Goal: Check status: Verify the current state of an ongoing process or item

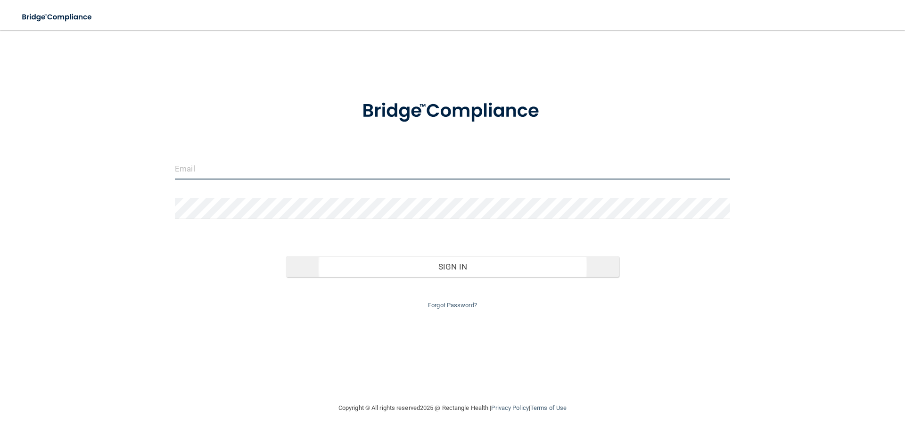
type input "[EMAIL_ADDRESS][DOMAIN_NAME]"
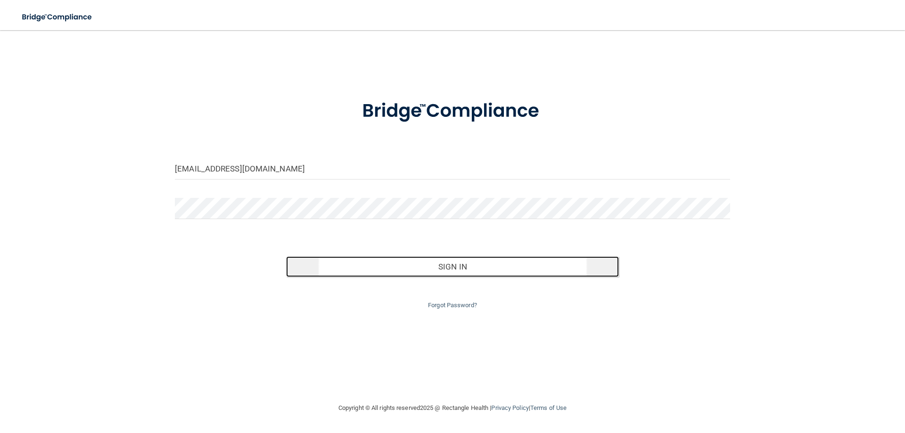
click at [461, 262] on button "Sign In" at bounding box center [452, 267] width 333 height 21
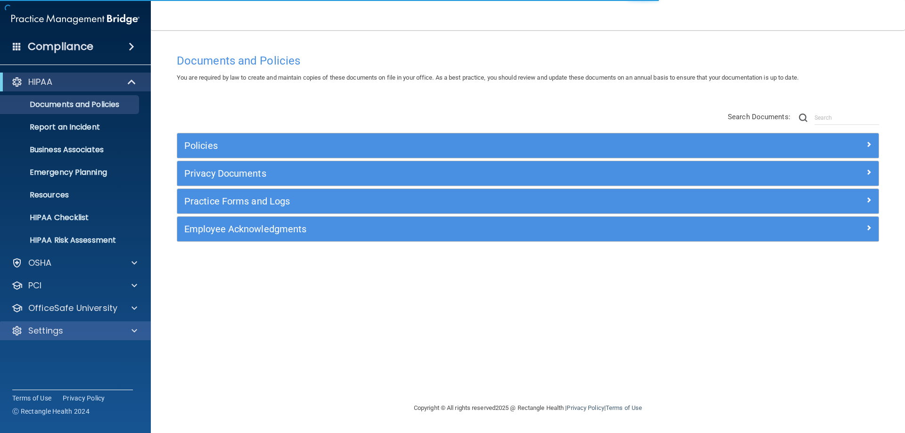
click at [83, 337] on div "Settings" at bounding box center [75, 331] width 151 height 19
click at [134, 331] on span at bounding box center [135, 330] width 6 height 11
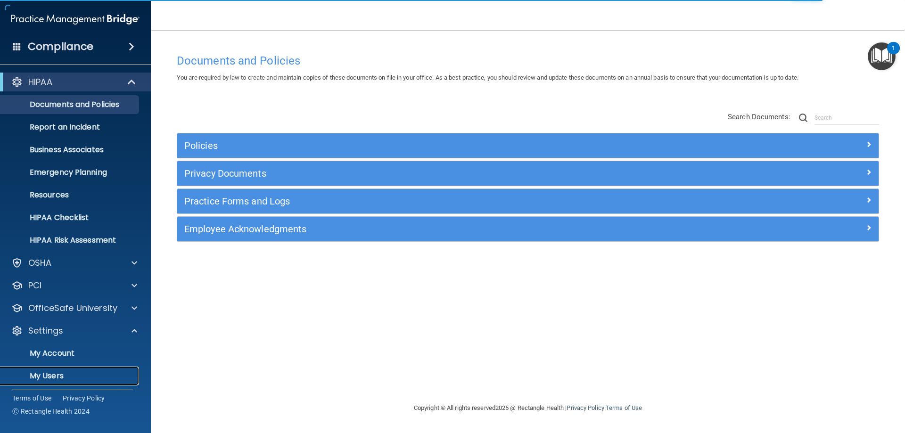
click at [57, 382] on link "My Users" at bounding box center [65, 376] width 149 height 19
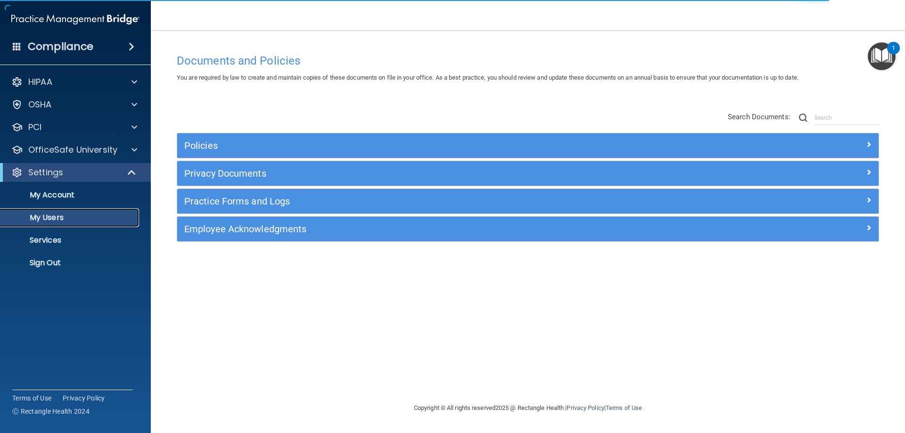
select select "20"
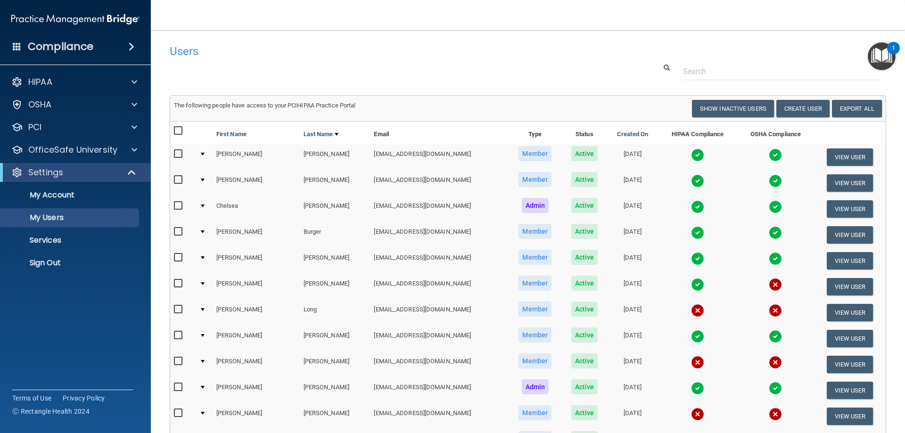
click at [769, 260] on img at bounding box center [775, 258] width 13 height 13
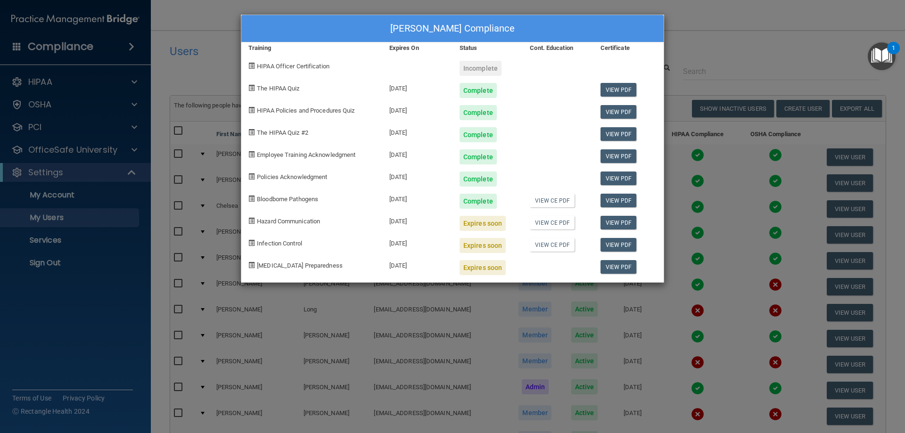
click at [744, 46] on div "[PERSON_NAME] Compliance Training Expires On Status Cont. Education Certificate…" at bounding box center [452, 216] width 905 height 433
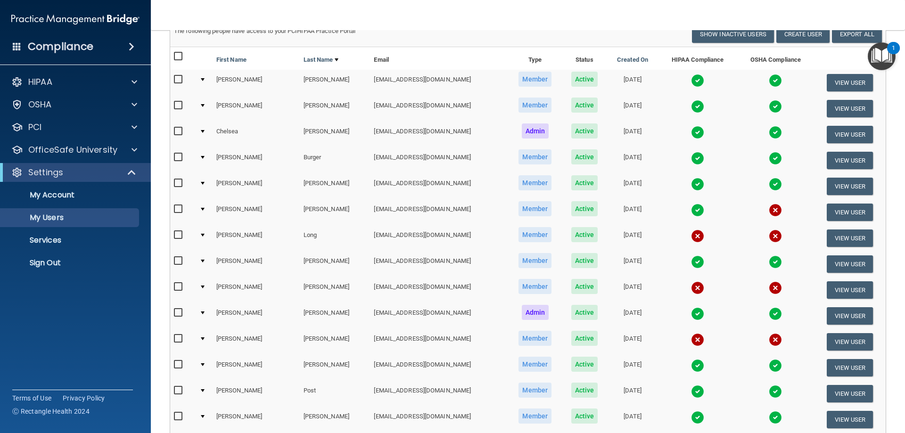
scroll to position [94, 0]
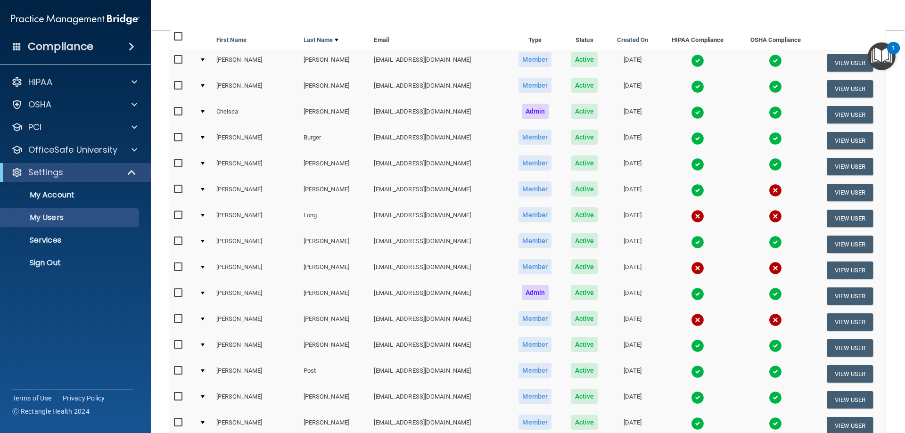
click at [691, 238] on img at bounding box center [697, 242] width 13 height 13
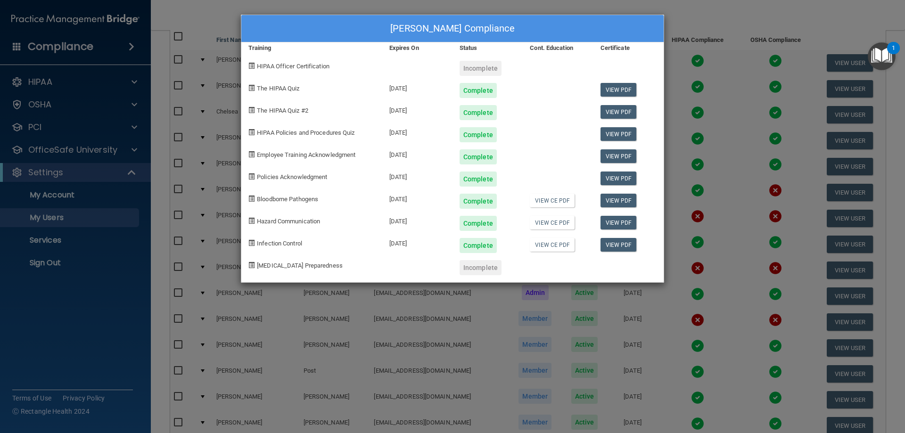
click at [728, 88] on div "[PERSON_NAME] Compliance Training Expires On Status Cont. Education Certificate…" at bounding box center [452, 216] width 905 height 433
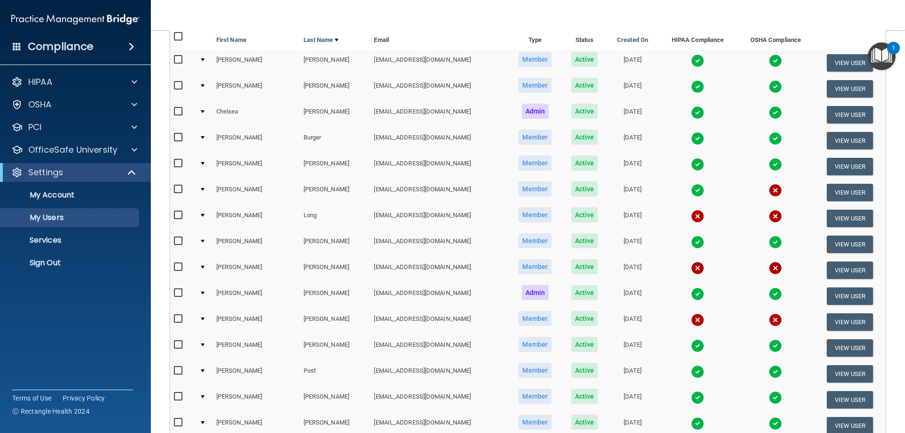
click at [691, 272] on img at bounding box center [697, 268] width 13 height 13
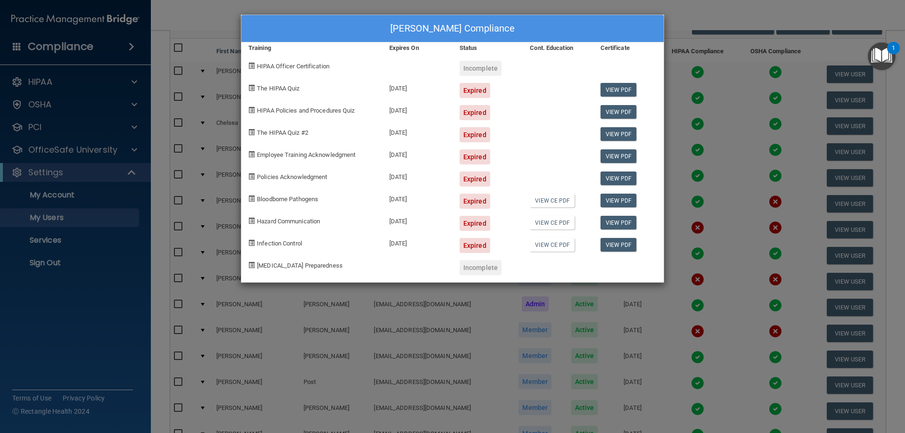
click at [695, 89] on div "[PERSON_NAME] Compliance Training Expires On Status Cont. Education Certificate…" at bounding box center [452, 216] width 905 height 433
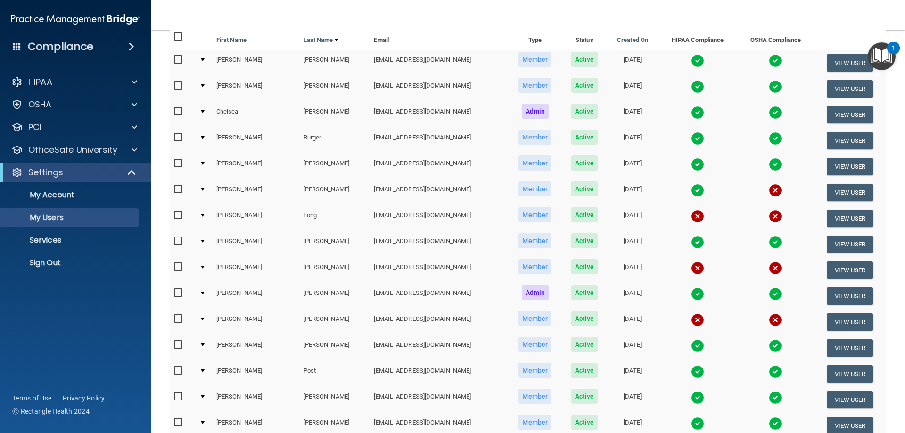
click at [691, 297] on img at bounding box center [697, 294] width 13 height 13
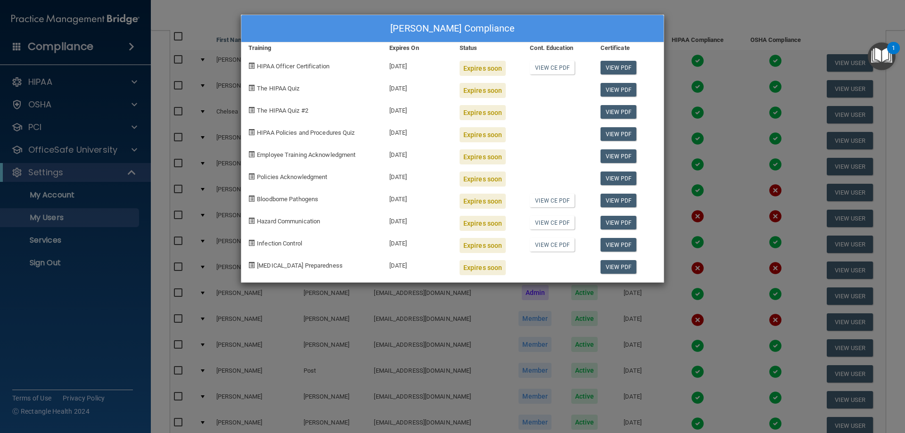
click at [711, 78] on div "[PERSON_NAME] Compliance Training Expires On Status Cont. Education Certificate…" at bounding box center [452, 216] width 905 height 433
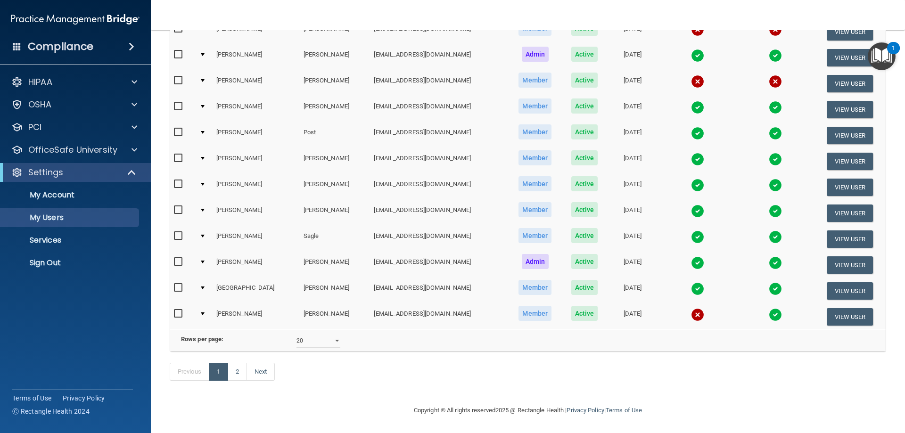
scroll to position [347, 0]
click at [691, 75] on img at bounding box center [697, 81] width 13 height 13
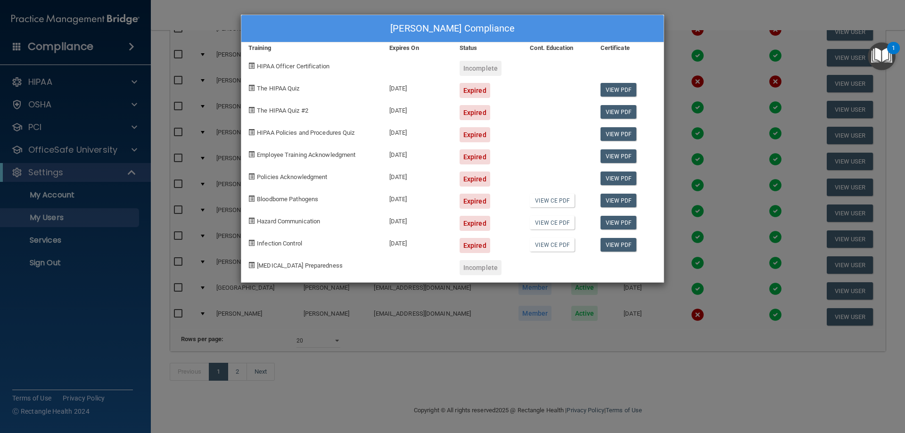
click at [690, 81] on div "[PERSON_NAME] Compliance Training Expires On Status Cont. Education Certificate…" at bounding box center [452, 216] width 905 height 433
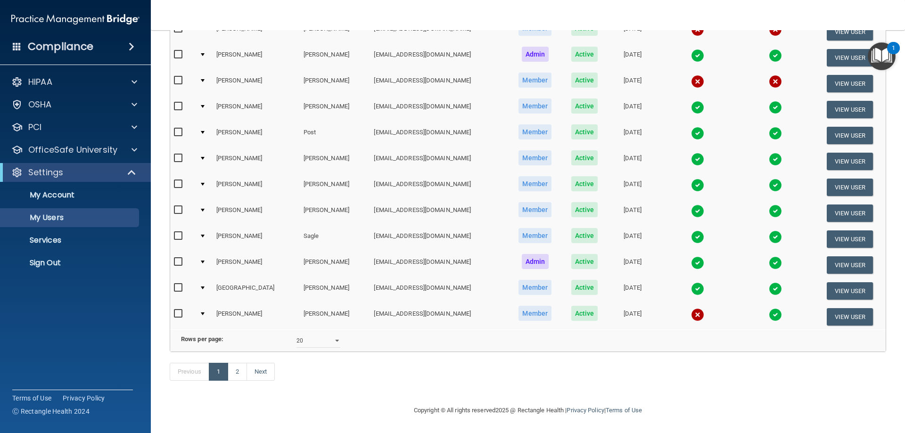
click at [691, 127] on img at bounding box center [697, 133] width 13 height 13
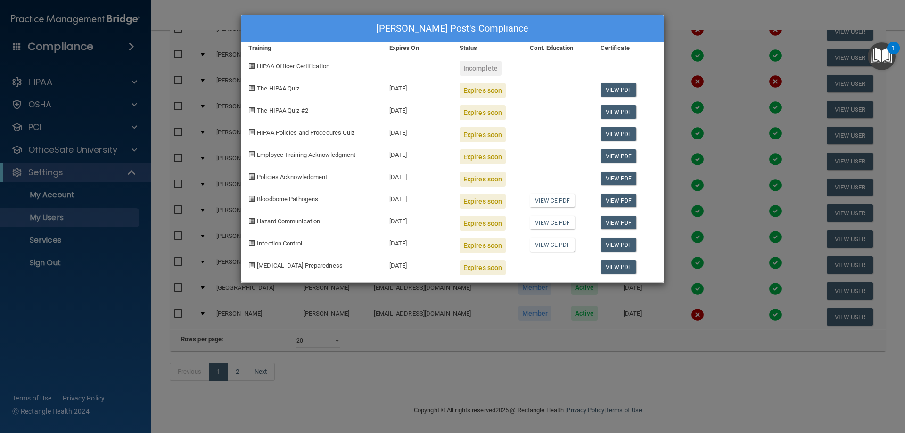
click at [711, 101] on div "[PERSON_NAME] Post's Compliance Training Expires On Status Cont. Education Cert…" at bounding box center [452, 216] width 905 height 433
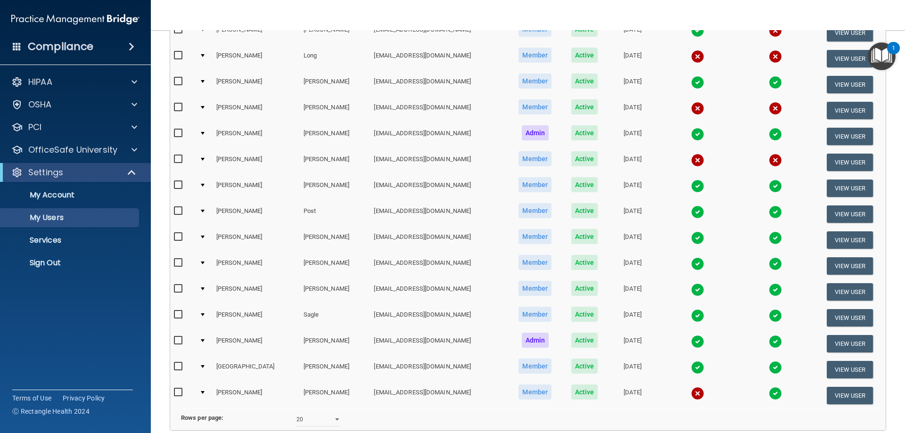
scroll to position [300, 0]
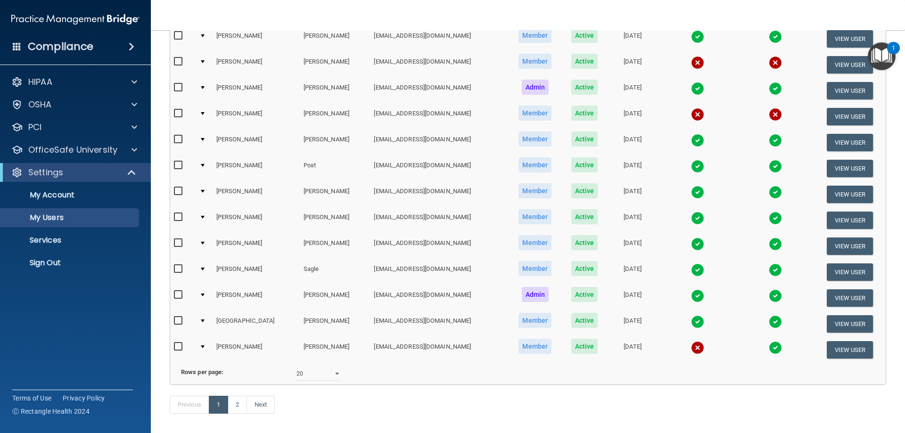
click at [691, 244] on img at bounding box center [697, 244] width 13 height 13
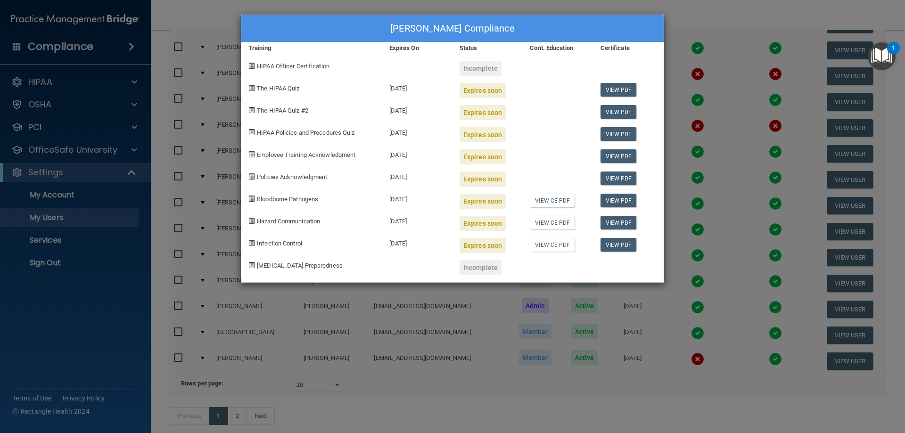
click at [712, 95] on div "[PERSON_NAME] Compliance Training Expires On Status Cont. Education Certificate…" at bounding box center [452, 216] width 905 height 433
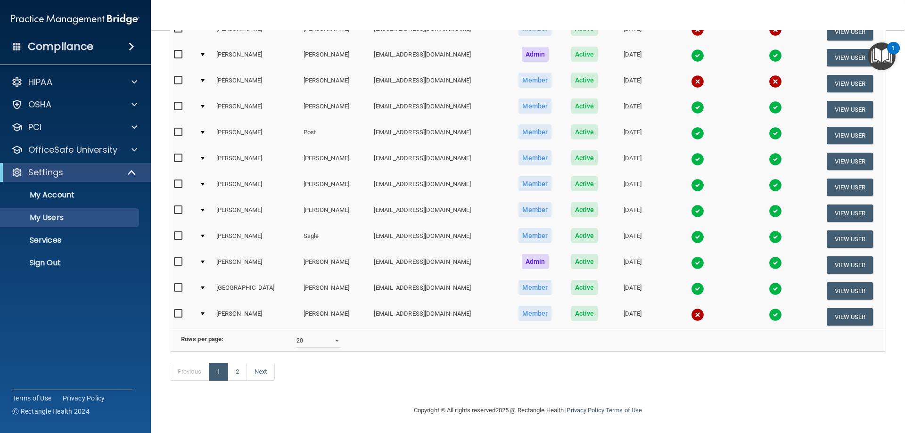
scroll to position [347, 0]
click at [233, 373] on link "2" at bounding box center [237, 372] width 19 height 18
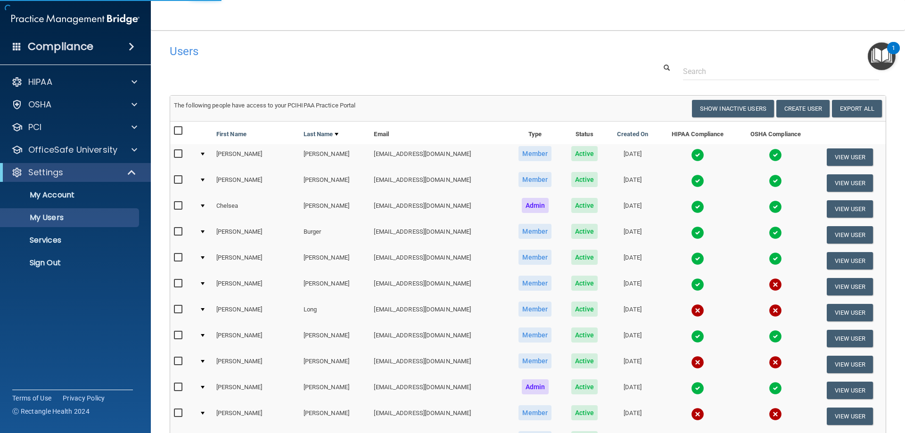
select select "20"
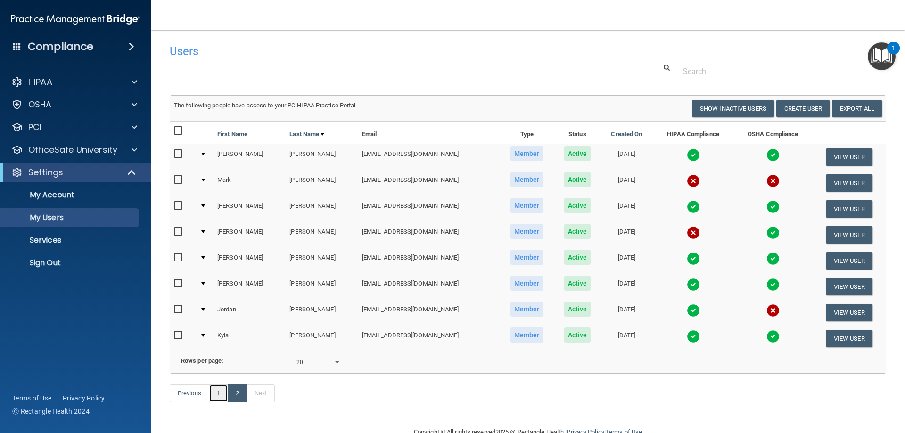
click at [219, 403] on link "1" at bounding box center [218, 394] width 19 height 18
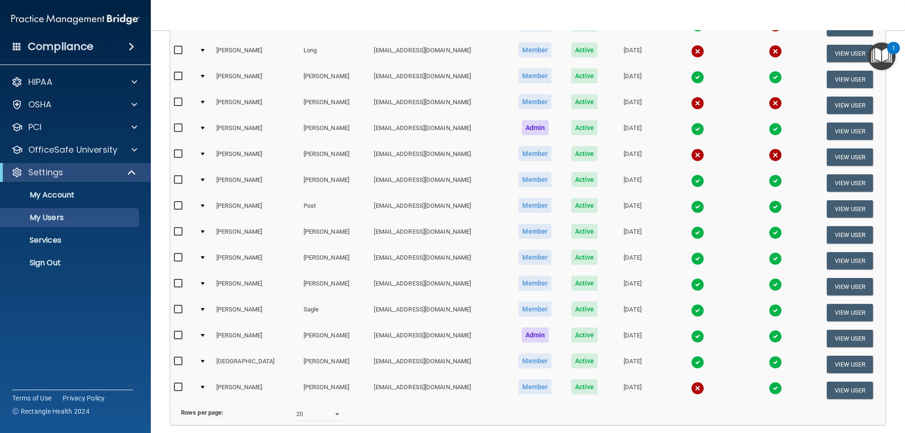
scroll to position [283, 0]
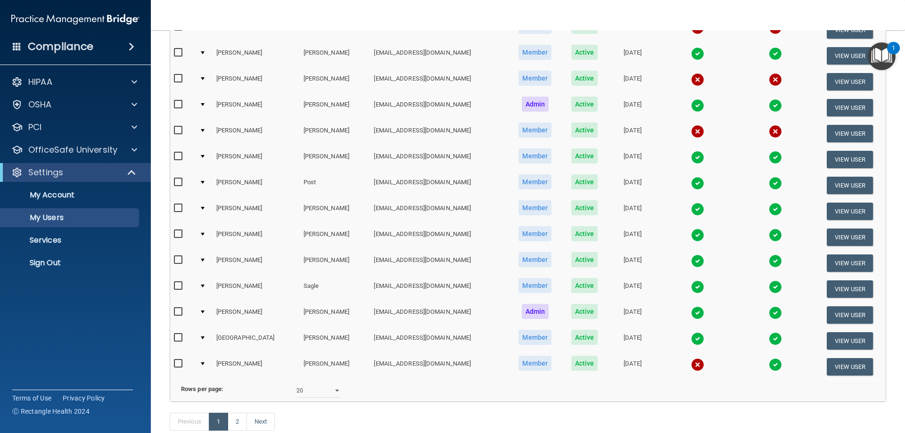
click at [691, 289] on img at bounding box center [697, 287] width 13 height 13
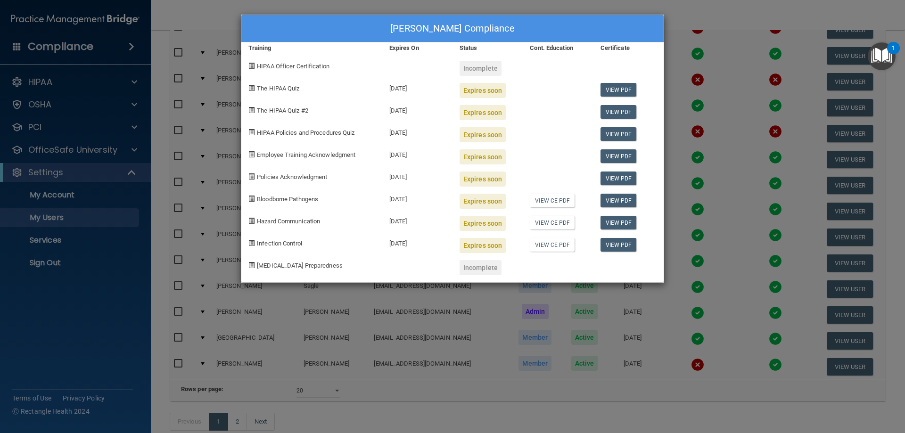
click at [595, 310] on div "[PERSON_NAME] Compliance Training Expires On Status Cont. Education Certificate…" at bounding box center [452, 216] width 905 height 433
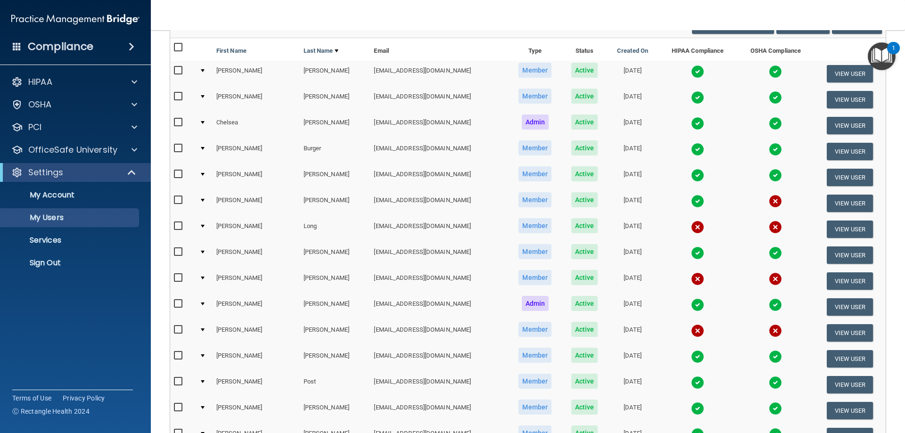
scroll to position [330, 0]
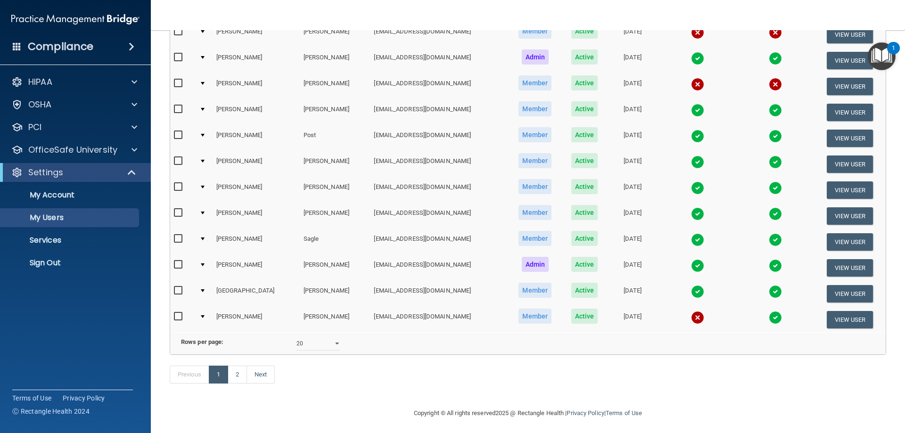
click at [691, 319] on img at bounding box center [697, 317] width 13 height 13
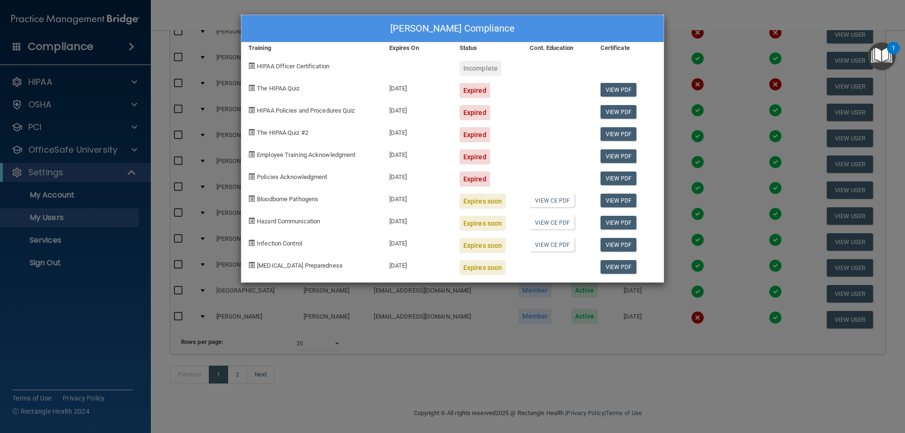
click at [735, 182] on div "[PERSON_NAME] Compliance Training Expires On Status Cont. Education Certificate…" at bounding box center [452, 216] width 905 height 433
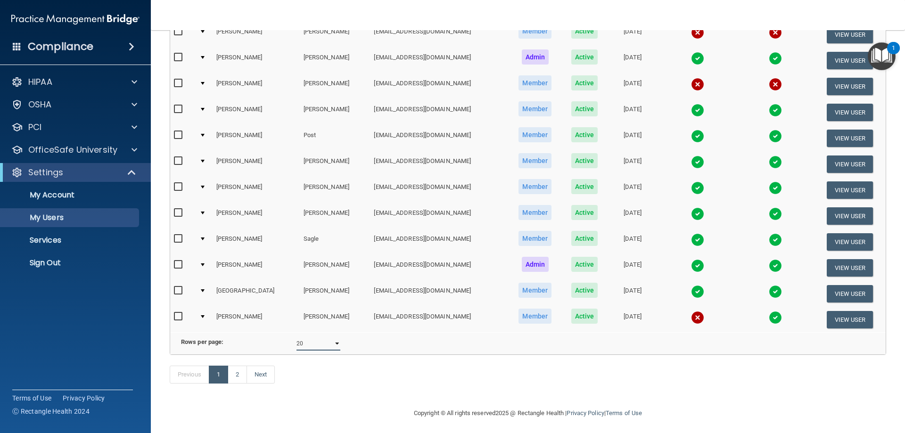
click at [317, 351] on select "10 20 30 40 all" at bounding box center [319, 344] width 44 height 14
select select "28"
click at [297, 344] on select "10 20 30 40 all" at bounding box center [319, 344] width 44 height 14
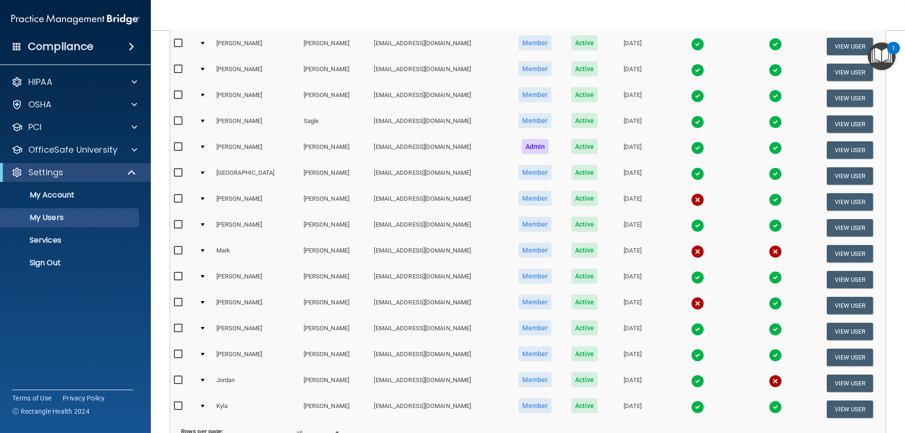
scroll to position [472, 0]
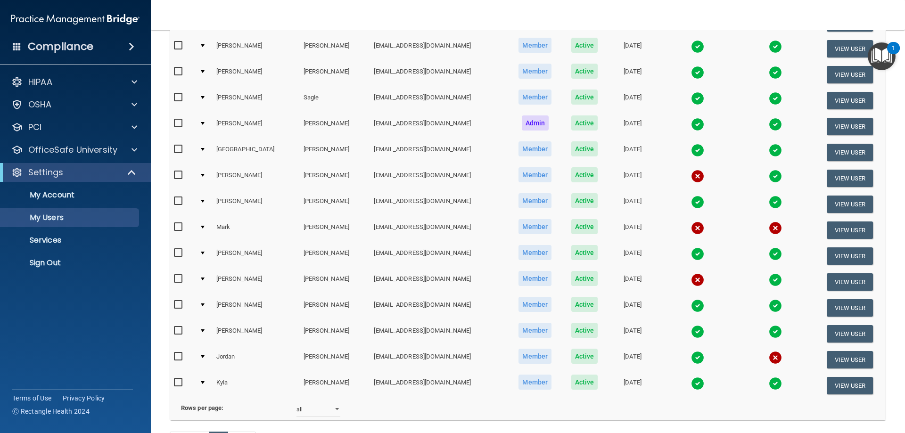
click at [691, 203] on img at bounding box center [697, 202] width 13 height 13
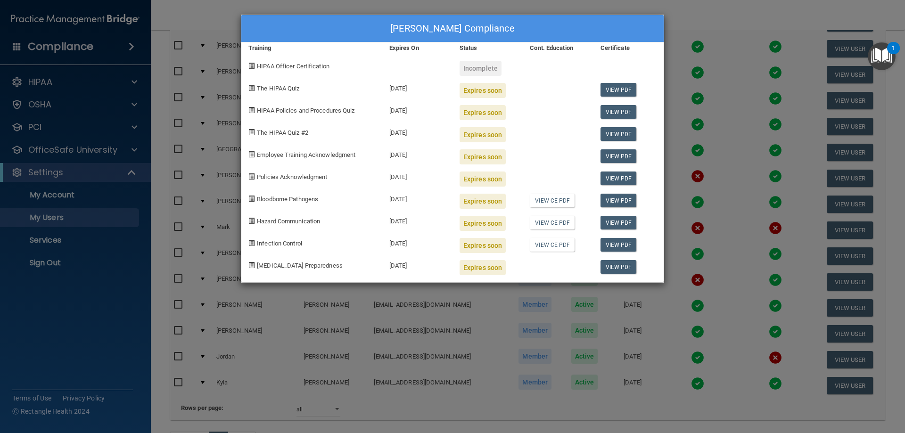
click at [680, 137] on div "[PERSON_NAME] Compliance Training Expires On Status Cont. Education Certificate…" at bounding box center [452, 216] width 905 height 433
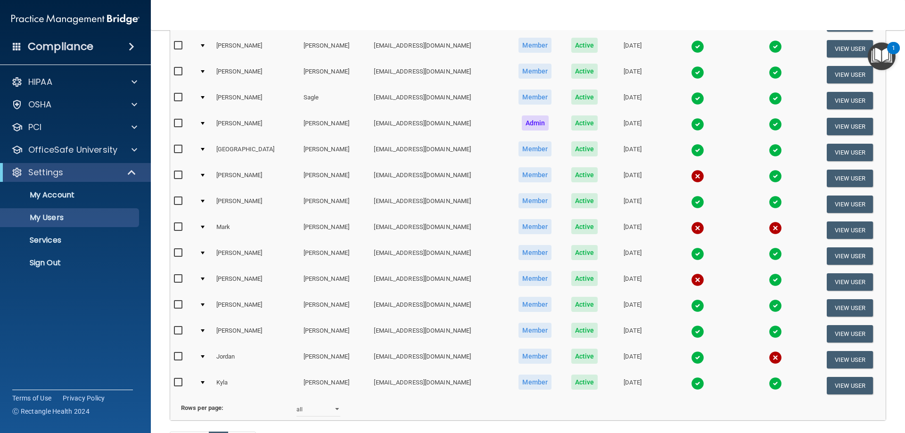
click at [691, 255] on img at bounding box center [697, 254] width 13 height 13
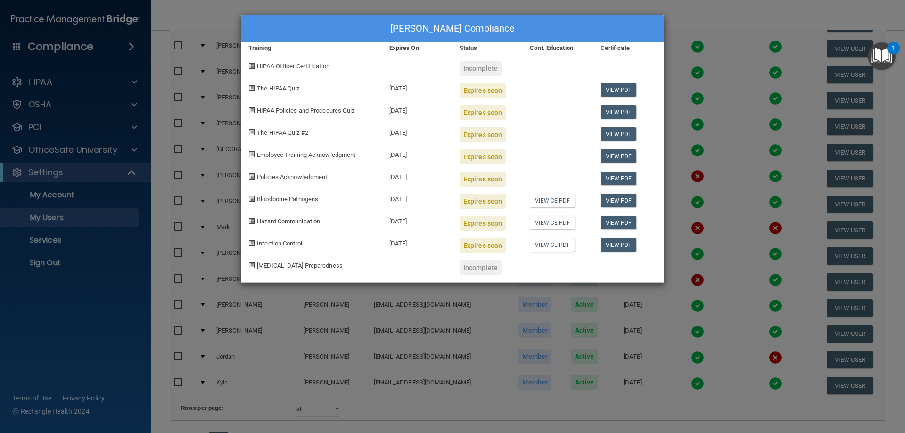
click at [713, 190] on div "[PERSON_NAME] Compliance Training Expires On Status Cont. Education Certificate…" at bounding box center [452, 216] width 905 height 433
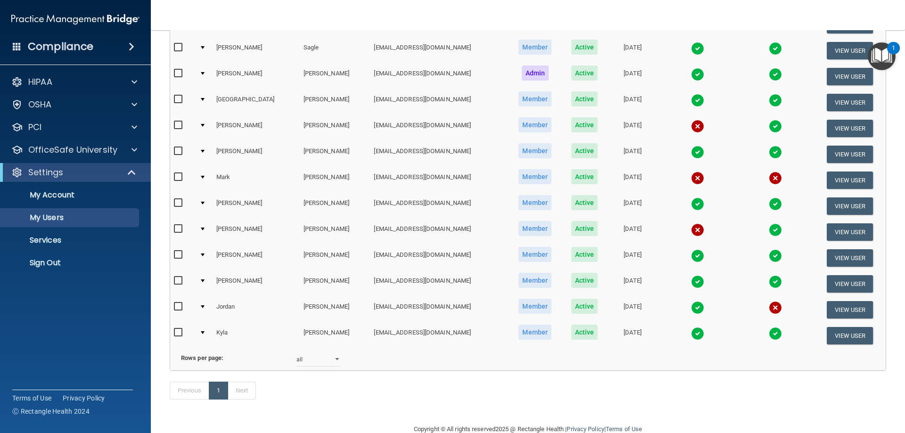
scroll to position [555, 0]
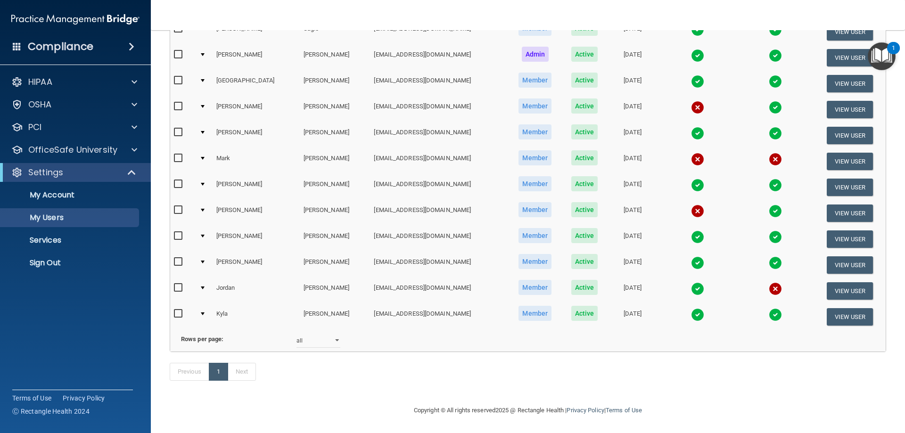
click at [691, 205] on img at bounding box center [697, 211] width 13 height 13
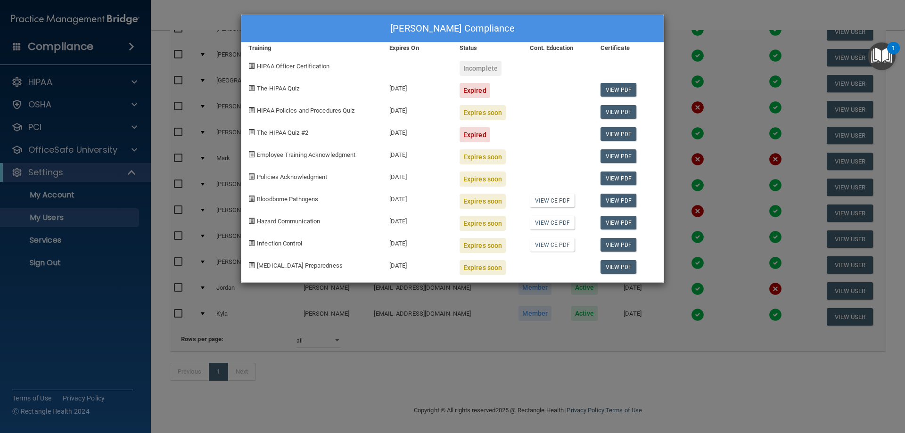
click at [698, 144] on div "[PERSON_NAME] Compliance Training Expires On Status Cont. Education Certificate…" at bounding box center [452, 216] width 905 height 433
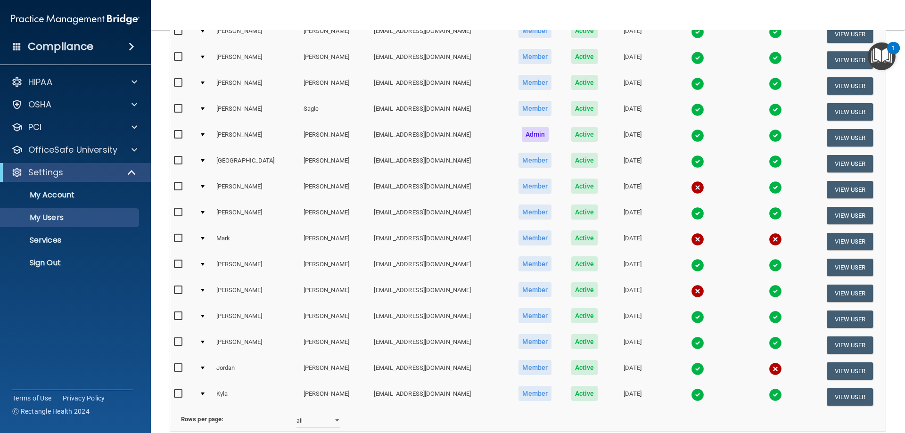
scroll to position [507, 0]
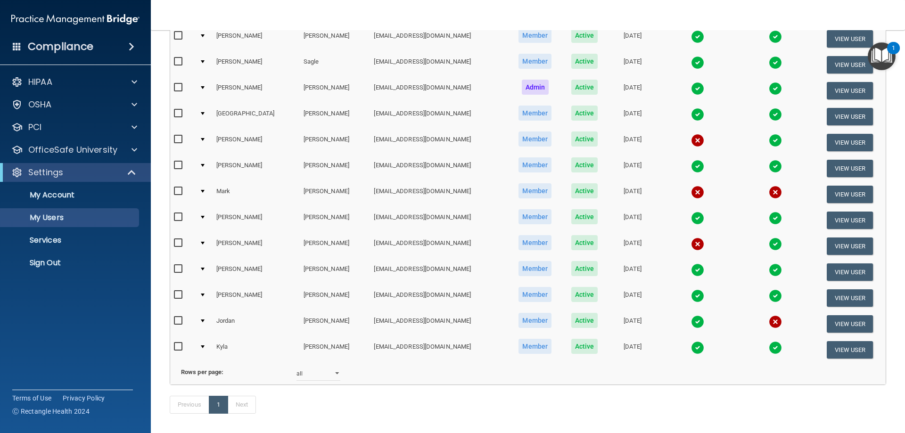
click at [769, 347] on img at bounding box center [775, 347] width 13 height 13
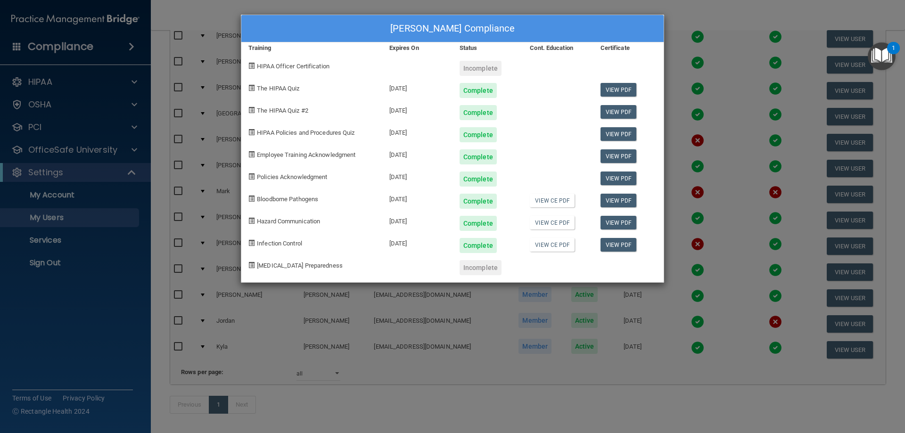
click at [716, 215] on div "[PERSON_NAME] Compliance Training Expires On Status Cont. Education Certificate…" at bounding box center [452, 216] width 905 height 433
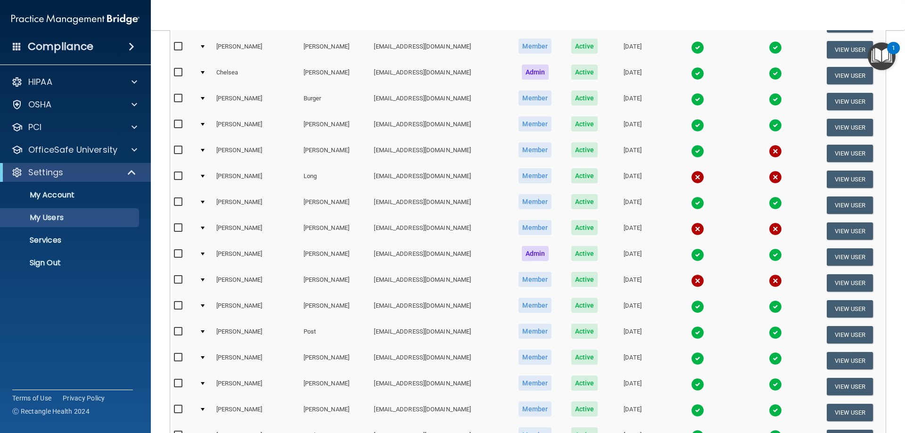
scroll to position [130, 0]
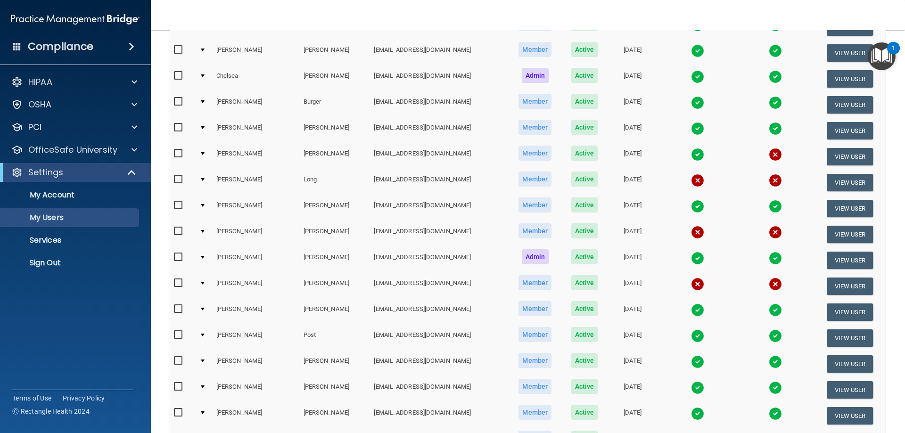
click at [691, 153] on img at bounding box center [697, 154] width 13 height 13
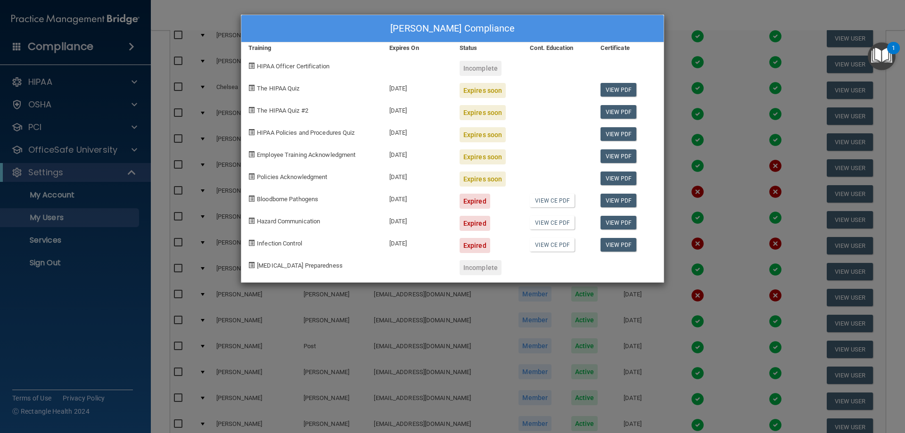
click at [687, 144] on div "[PERSON_NAME] Compliance Training Expires On Status Cont. Education Certificate…" at bounding box center [452, 216] width 905 height 433
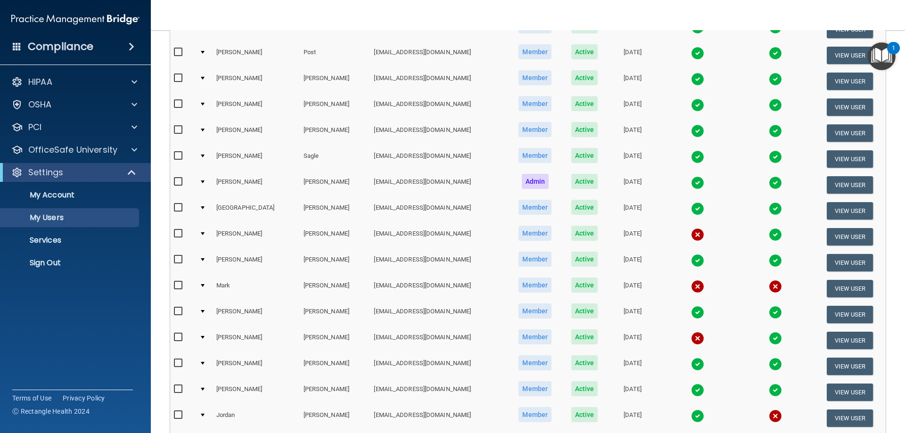
scroll to position [460, 0]
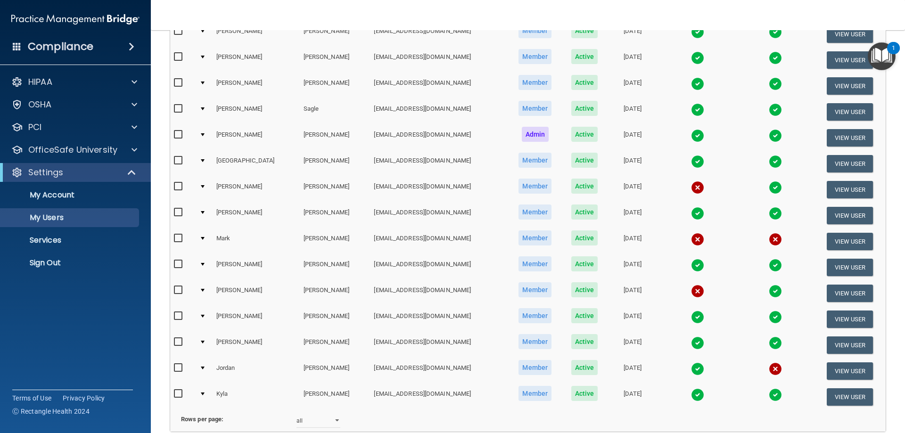
click at [691, 371] on img at bounding box center [697, 369] width 13 height 13
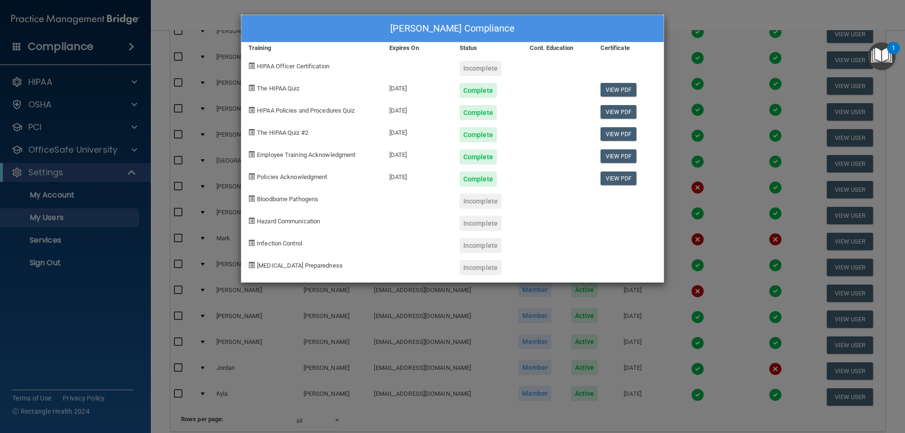
click at [710, 182] on div "[PERSON_NAME] Compliance Training Expires On Status Cont. Education Certificate…" at bounding box center [452, 216] width 905 height 433
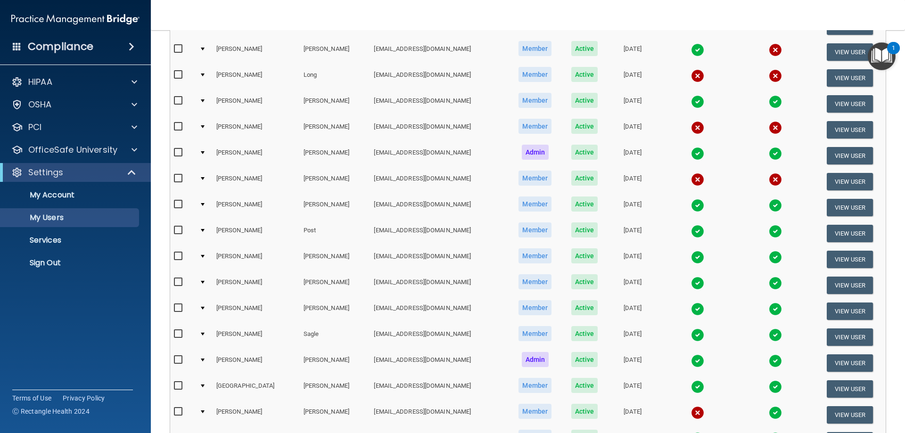
scroll to position [224, 0]
